Goal: Task Accomplishment & Management: Use online tool/utility

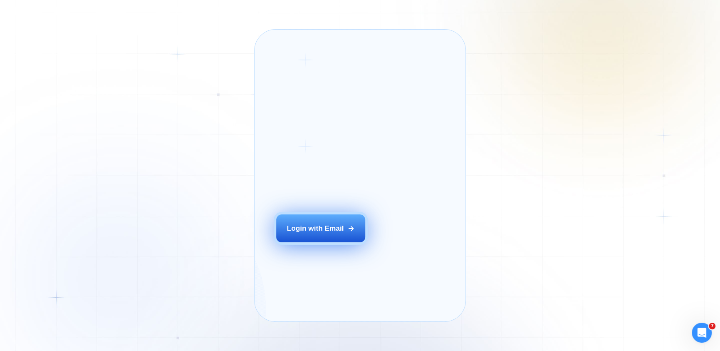
click at [329, 233] on div "Login with Email" at bounding box center [314, 228] width 57 height 10
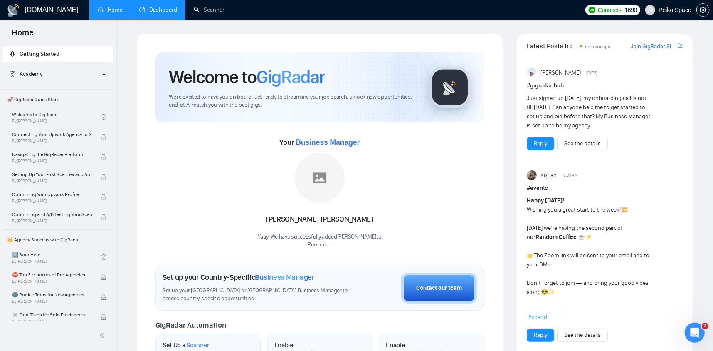
click at [156, 9] on link "Dashboard" at bounding box center [158, 9] width 38 height 7
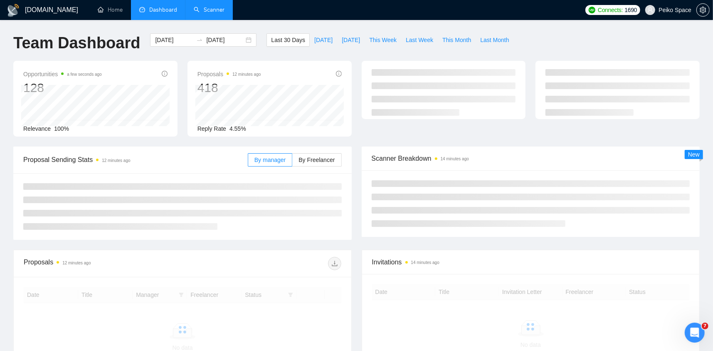
click at [204, 13] on link "Scanner" at bounding box center [209, 9] width 31 height 7
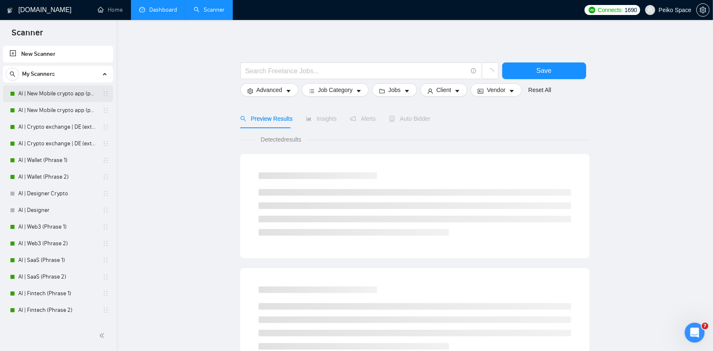
click at [66, 93] on link "AI | New Mobile crypto app (phrase 1)" at bounding box center [57, 93] width 79 height 17
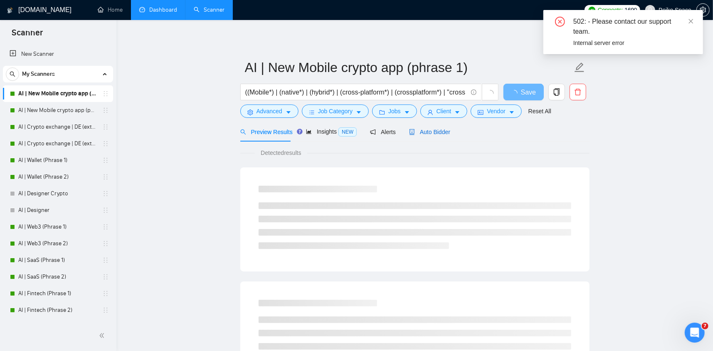
click at [440, 135] on span "Auto Bidder" at bounding box center [429, 131] width 41 height 7
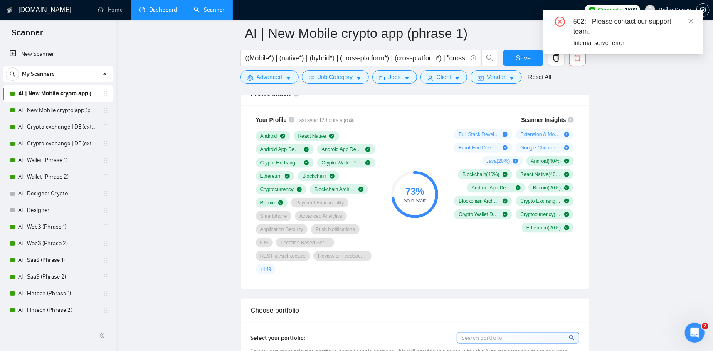
scroll to position [665, 0]
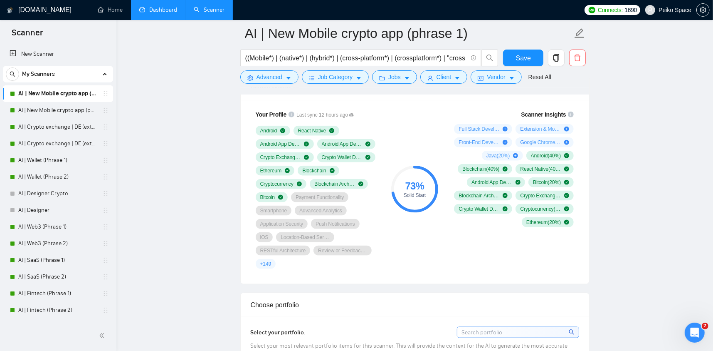
click at [53, 121] on link "AI | Crypto exchange | DE (extended) Phrase 1" at bounding box center [57, 127] width 79 height 17
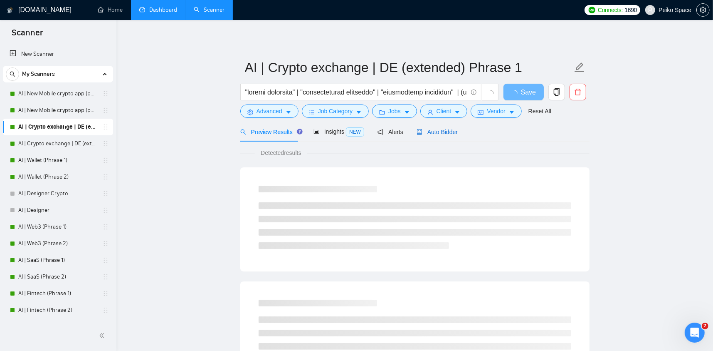
click at [426, 131] on span "Auto Bidder" at bounding box center [437, 131] width 41 height 7
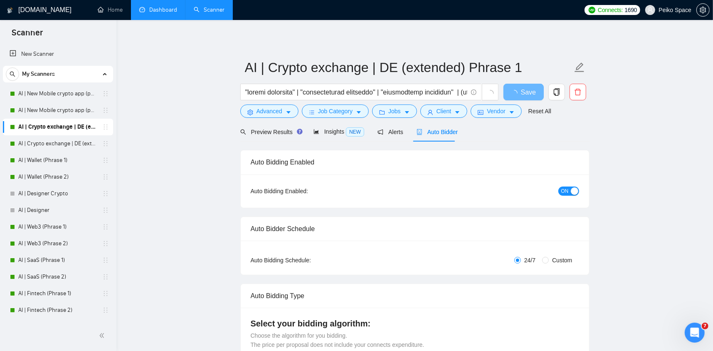
radio input "false"
radio input "true"
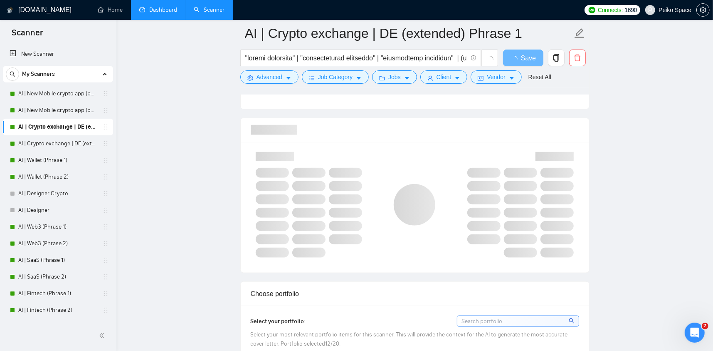
scroll to position [624, 0]
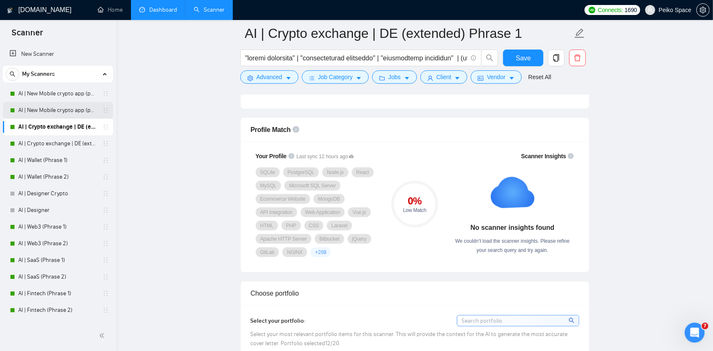
click at [62, 115] on link "AI | New Mobile crypto app (phrase 2)" at bounding box center [57, 110] width 79 height 17
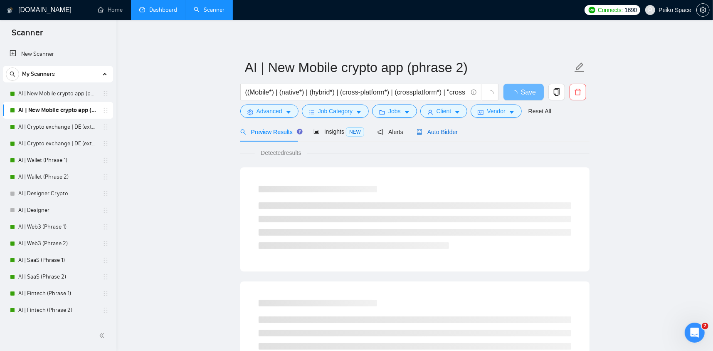
click at [422, 128] on span "Auto Bidder" at bounding box center [437, 131] width 41 height 7
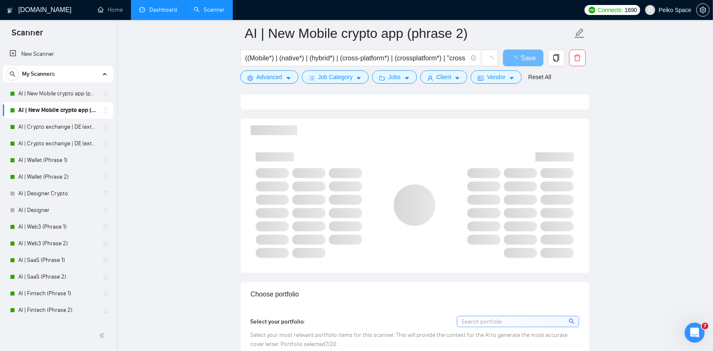
scroll to position [624, 0]
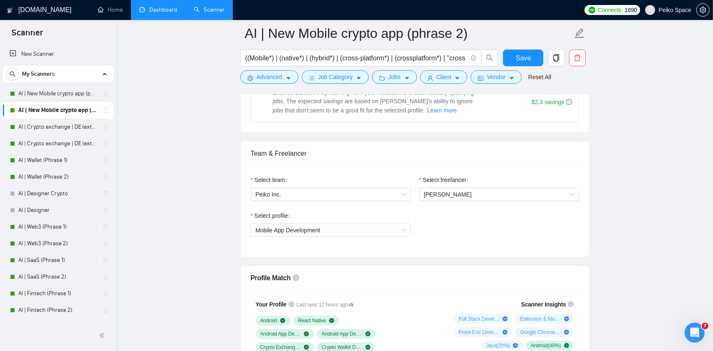
scroll to position [457, 0]
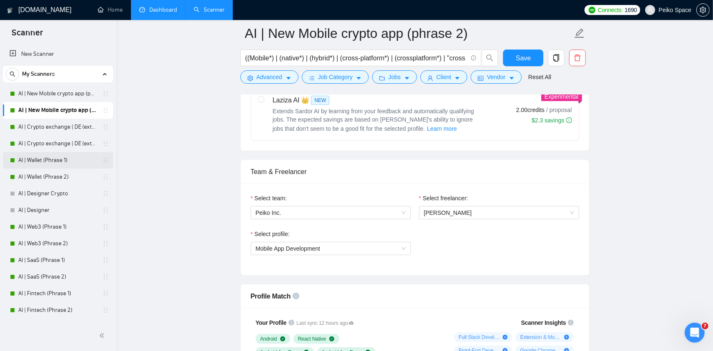
click at [56, 157] on link "AI | Wallet (Phrase 1)" at bounding box center [57, 160] width 79 height 17
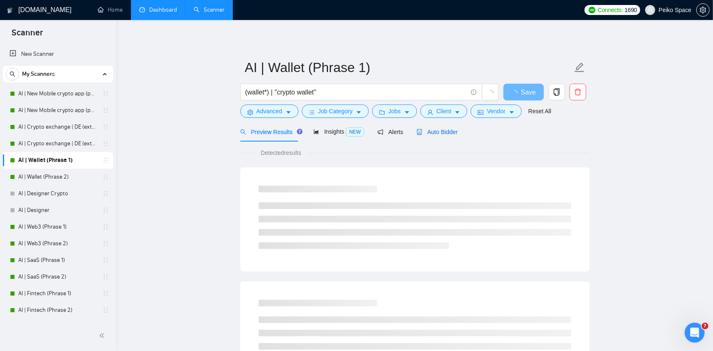
click at [432, 128] on span "Auto Bidder" at bounding box center [437, 131] width 41 height 7
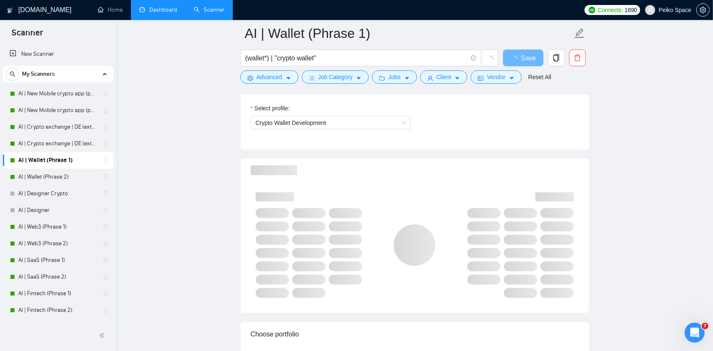
scroll to position [582, 0]
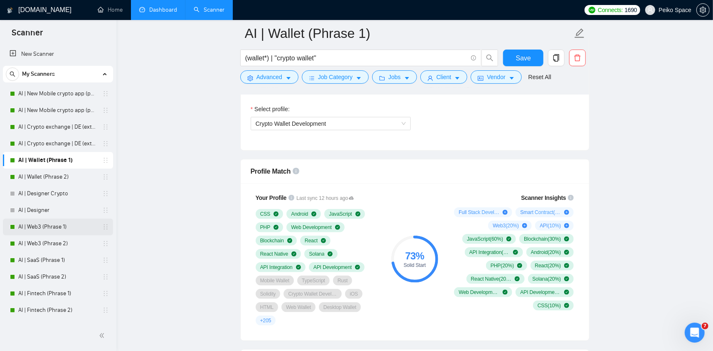
click at [59, 225] on link "AI | Web3 (Phrase 1)" at bounding box center [57, 226] width 79 height 17
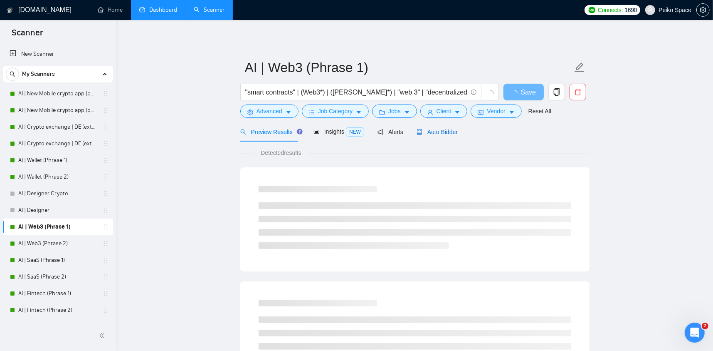
click at [446, 131] on span "Auto Bidder" at bounding box center [437, 131] width 41 height 7
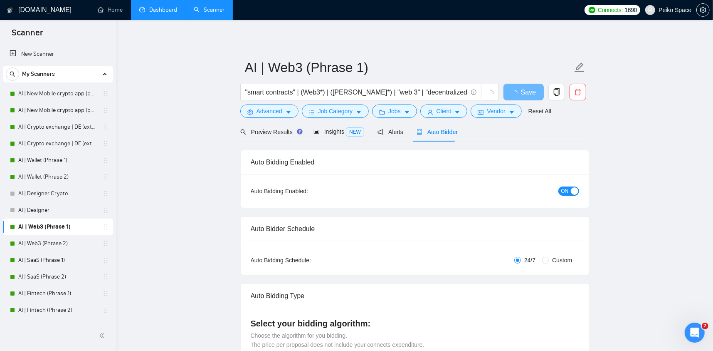
radio input "false"
radio input "true"
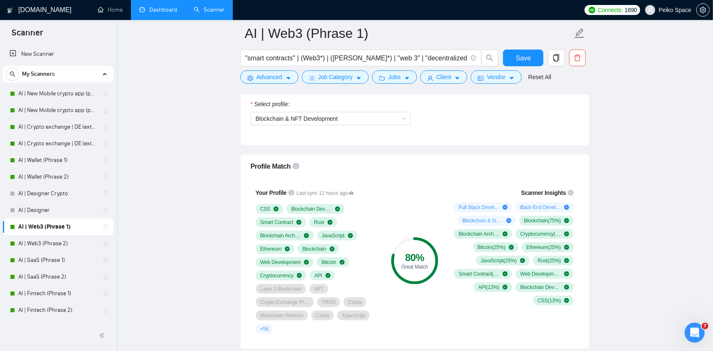
scroll to position [582, 0]
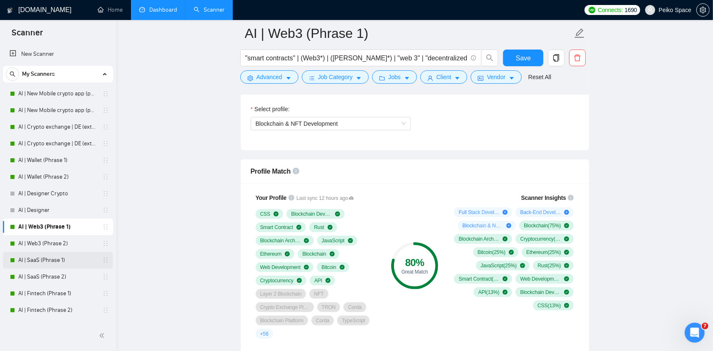
click at [68, 261] on link "AI | SaaS (Phrase 1)" at bounding box center [57, 260] width 79 height 17
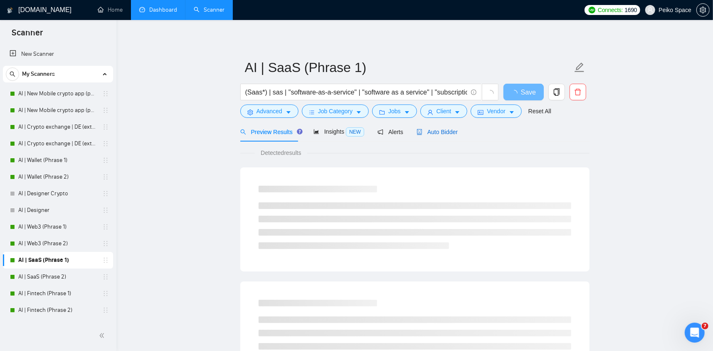
click at [437, 134] on span "Auto Bidder" at bounding box center [437, 131] width 41 height 7
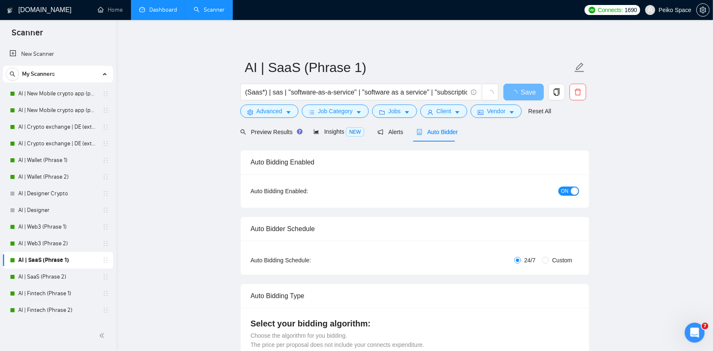
radio input "false"
radio input "true"
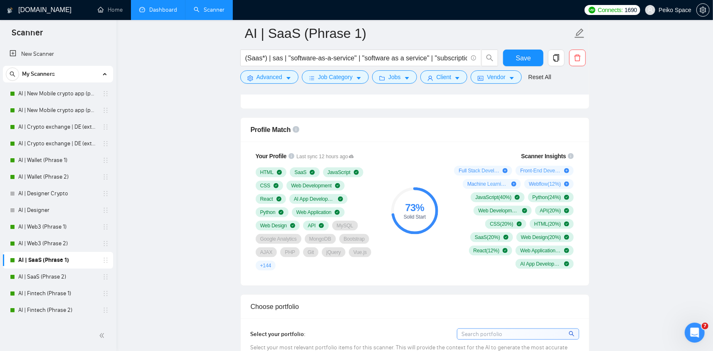
scroll to position [624, 0]
click at [56, 291] on link "AI | Fintech (Phrase 1)" at bounding box center [57, 293] width 79 height 17
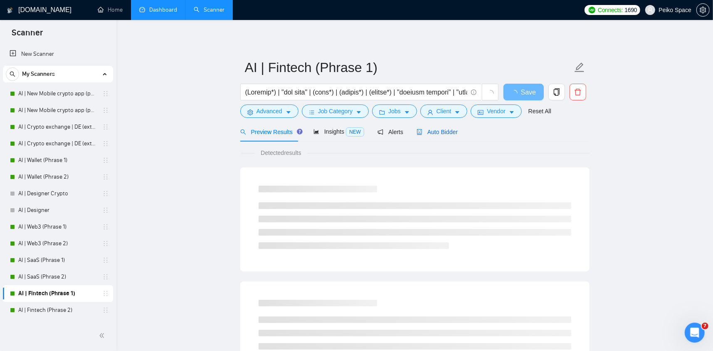
click at [433, 134] on span "Auto Bidder" at bounding box center [437, 131] width 41 height 7
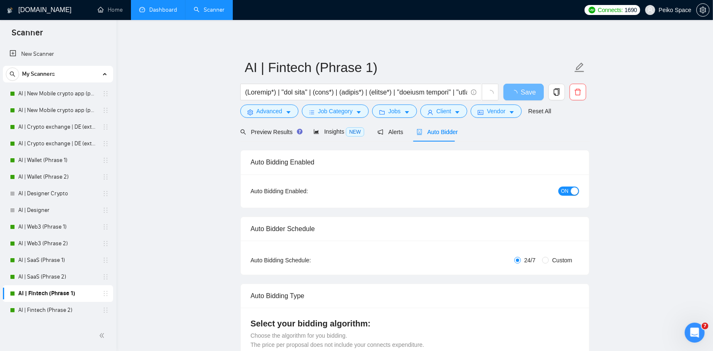
radio input "false"
radio input "true"
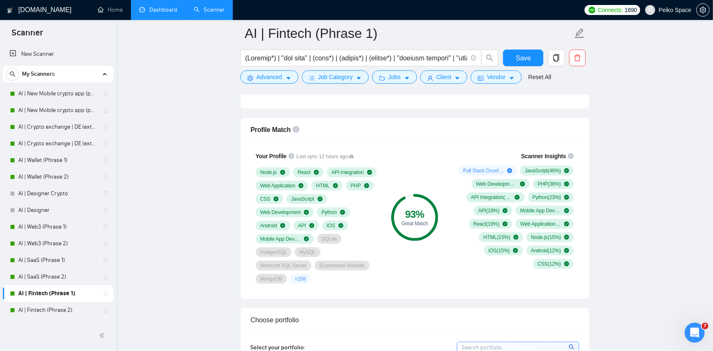
scroll to position [83, 0]
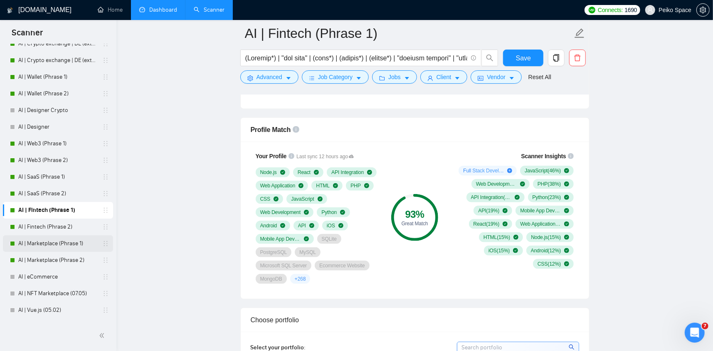
click at [57, 245] on link "AI | Marketplace (Phrase 1)" at bounding box center [57, 243] width 79 height 17
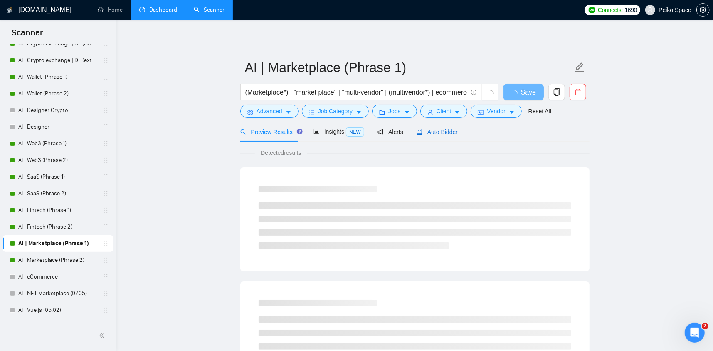
click at [435, 136] on div "Auto Bidder" at bounding box center [437, 131] width 41 height 9
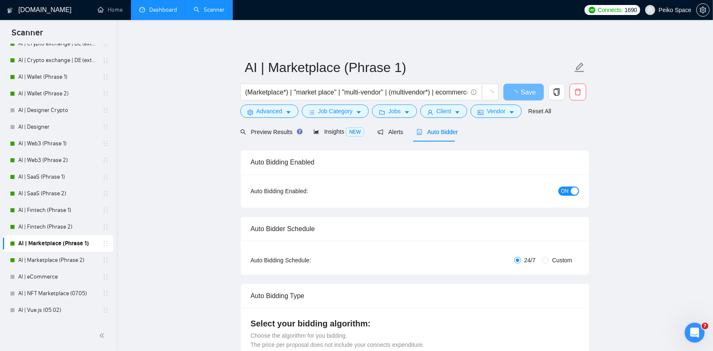
radio input "false"
radio input "true"
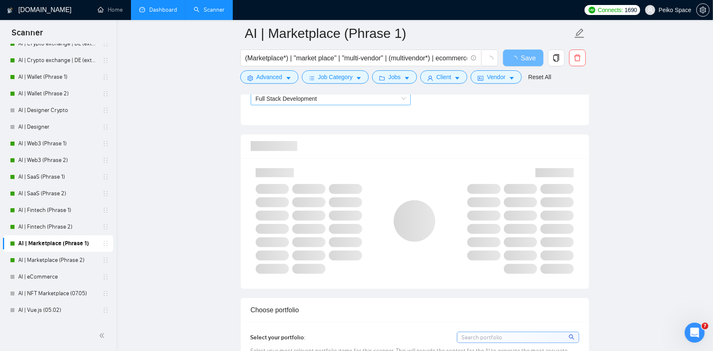
scroll to position [624, 0]
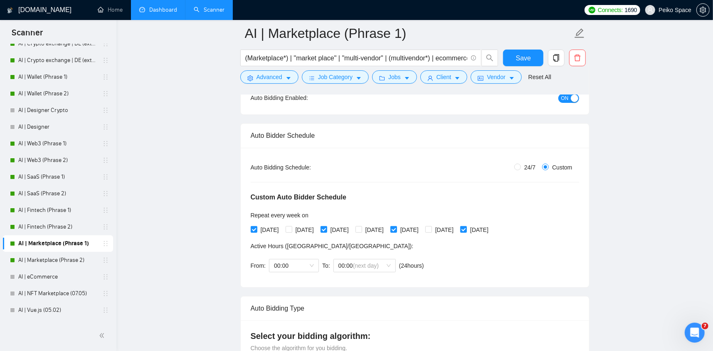
scroll to position [0, 0]
